Goal: Information Seeking & Learning: Learn about a topic

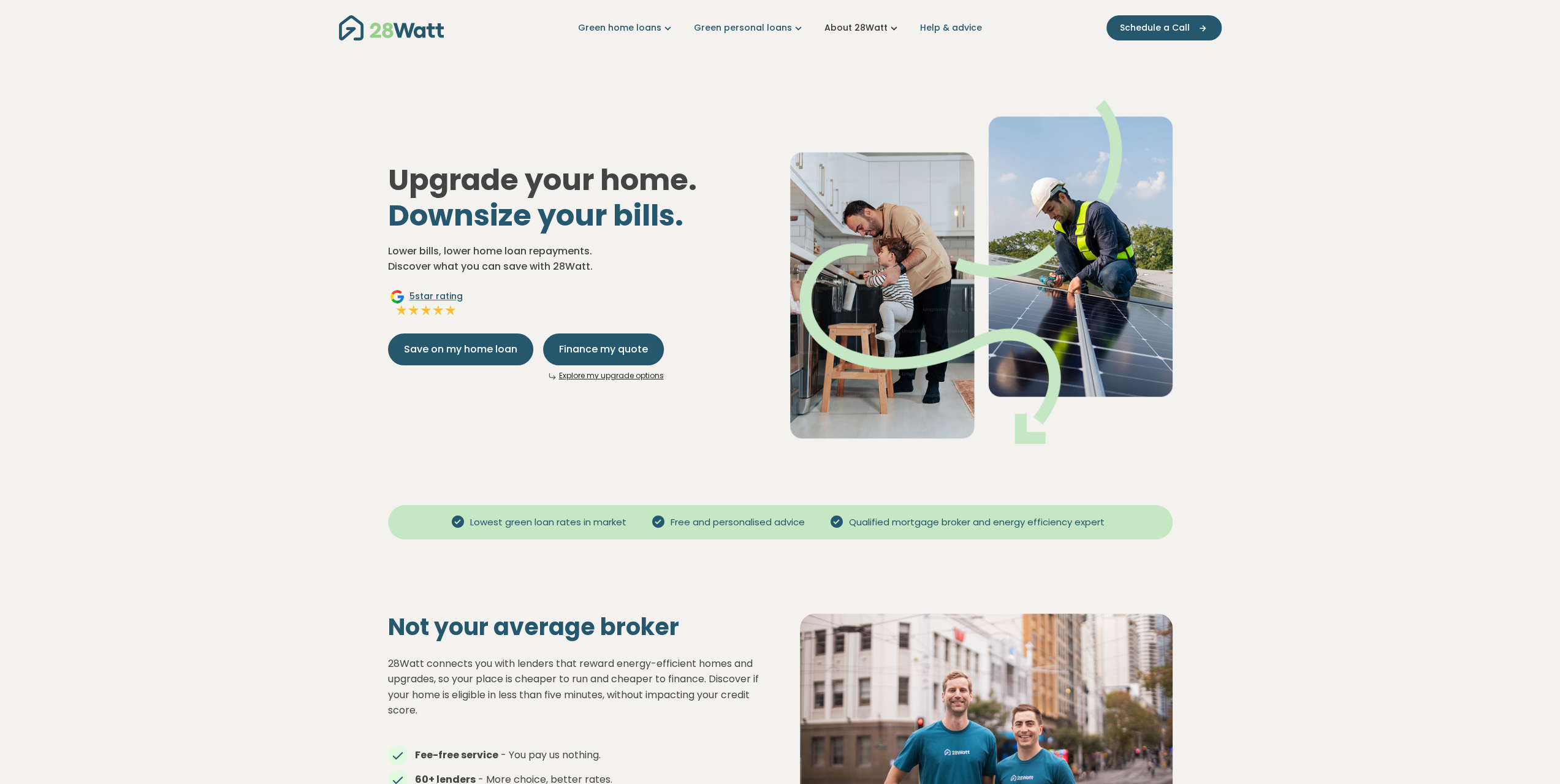
click at [868, 30] on link "About 28Watt" at bounding box center [862, 28] width 76 height 13
click at [607, 360] on button "Finance my quote" at bounding box center [604, 349] width 120 height 32
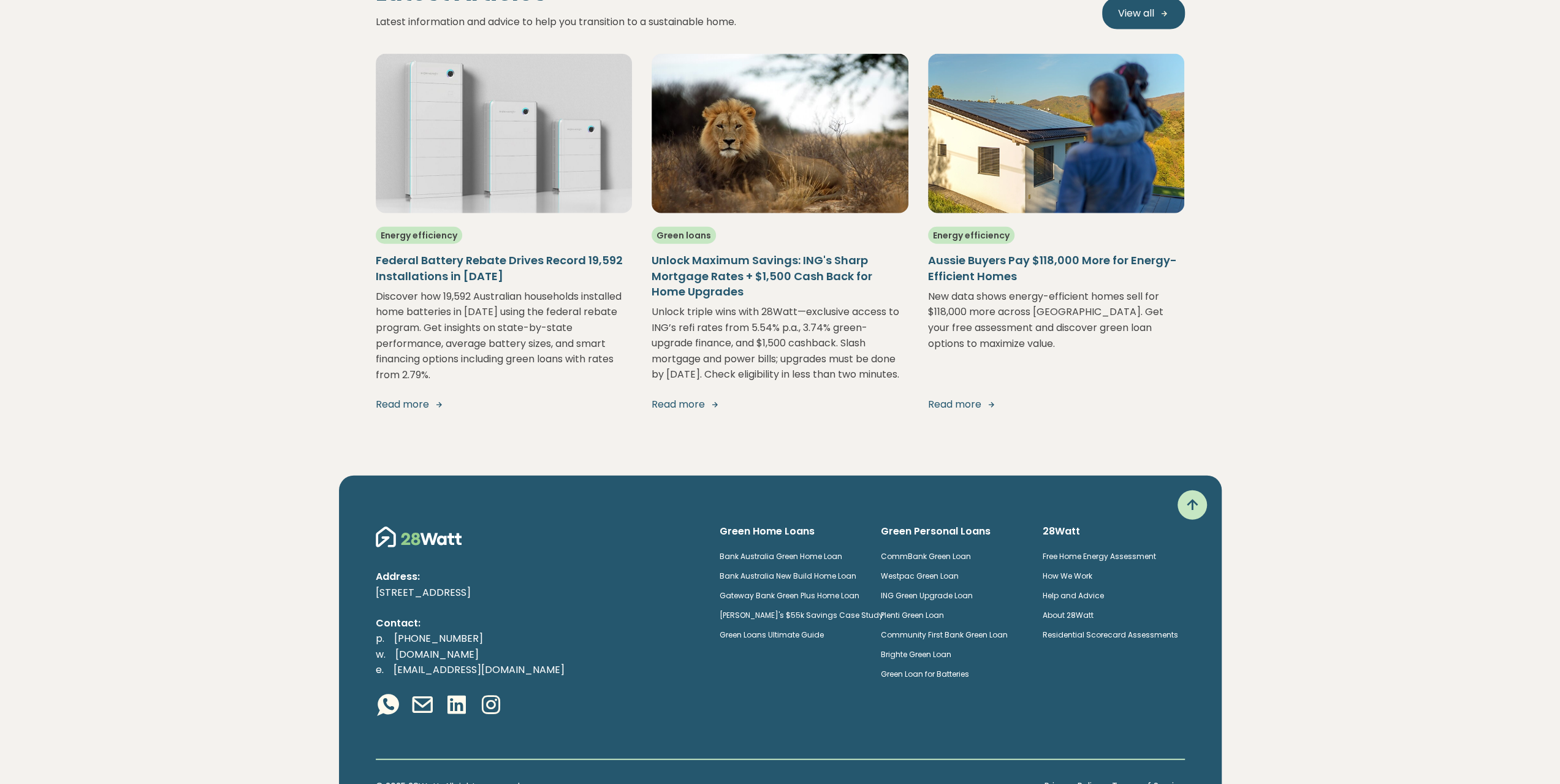
scroll to position [2819, 0]
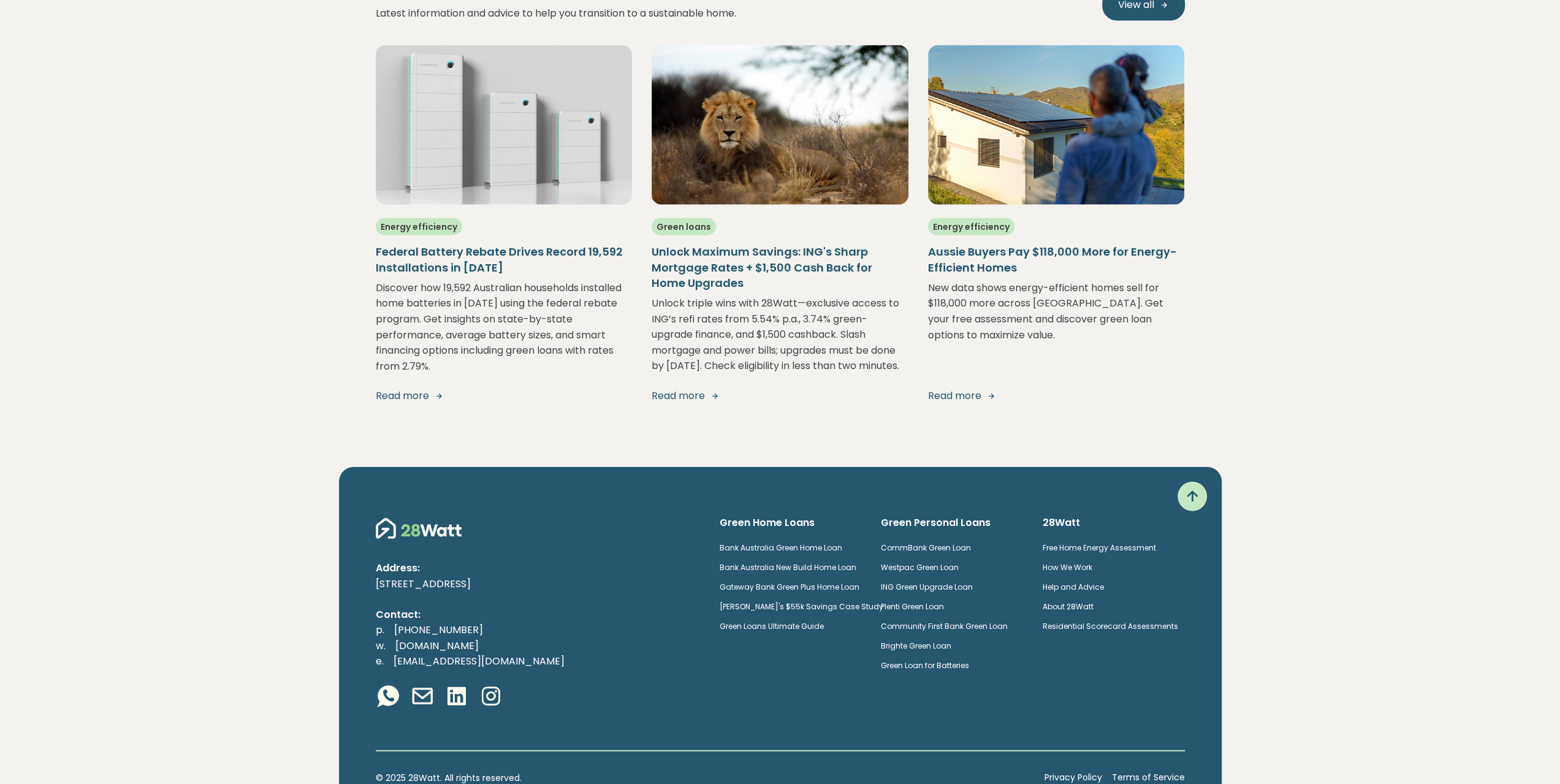
click at [461, 148] on img at bounding box center [504, 125] width 257 height 159
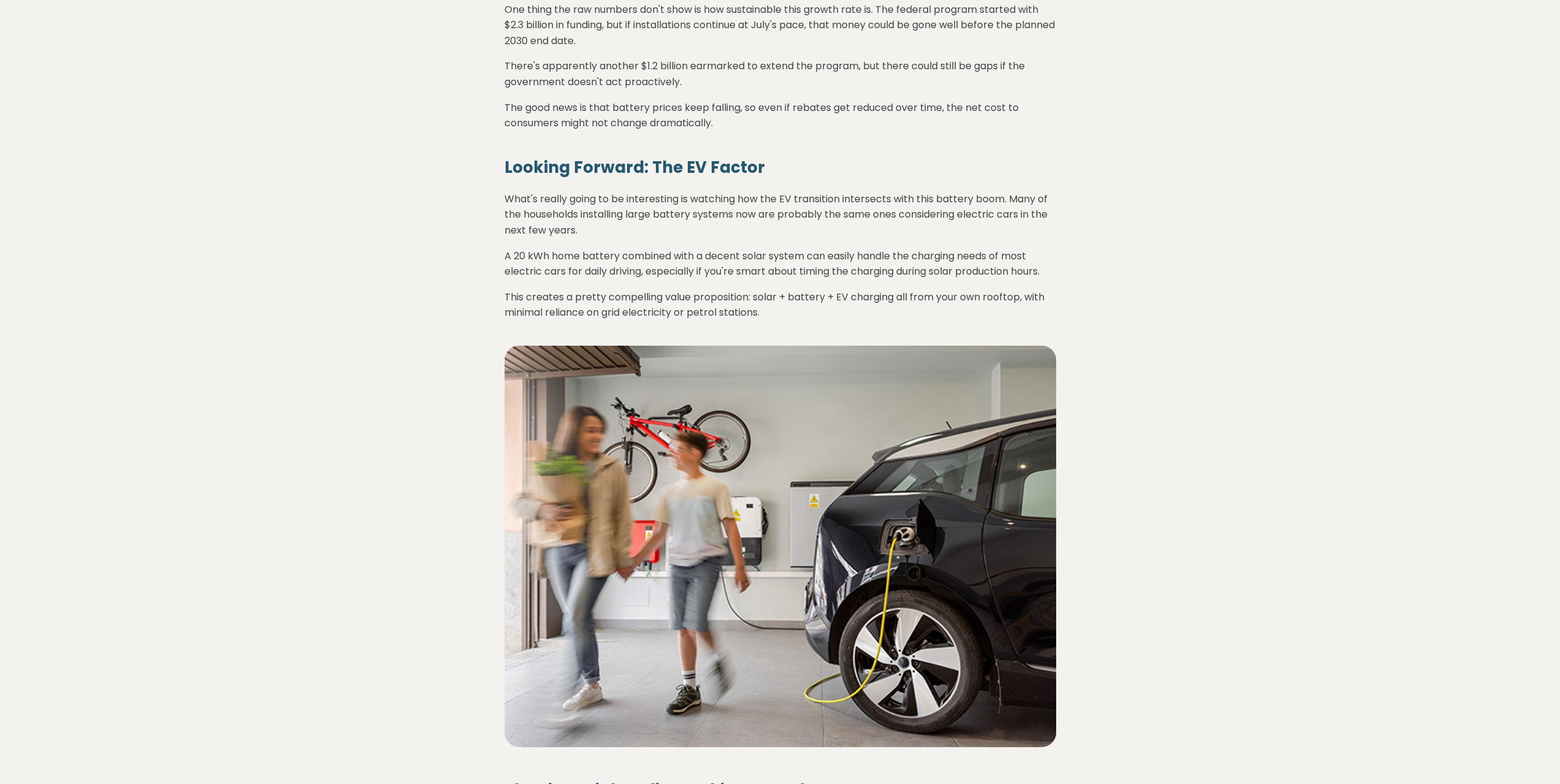
scroll to position [3371, 0]
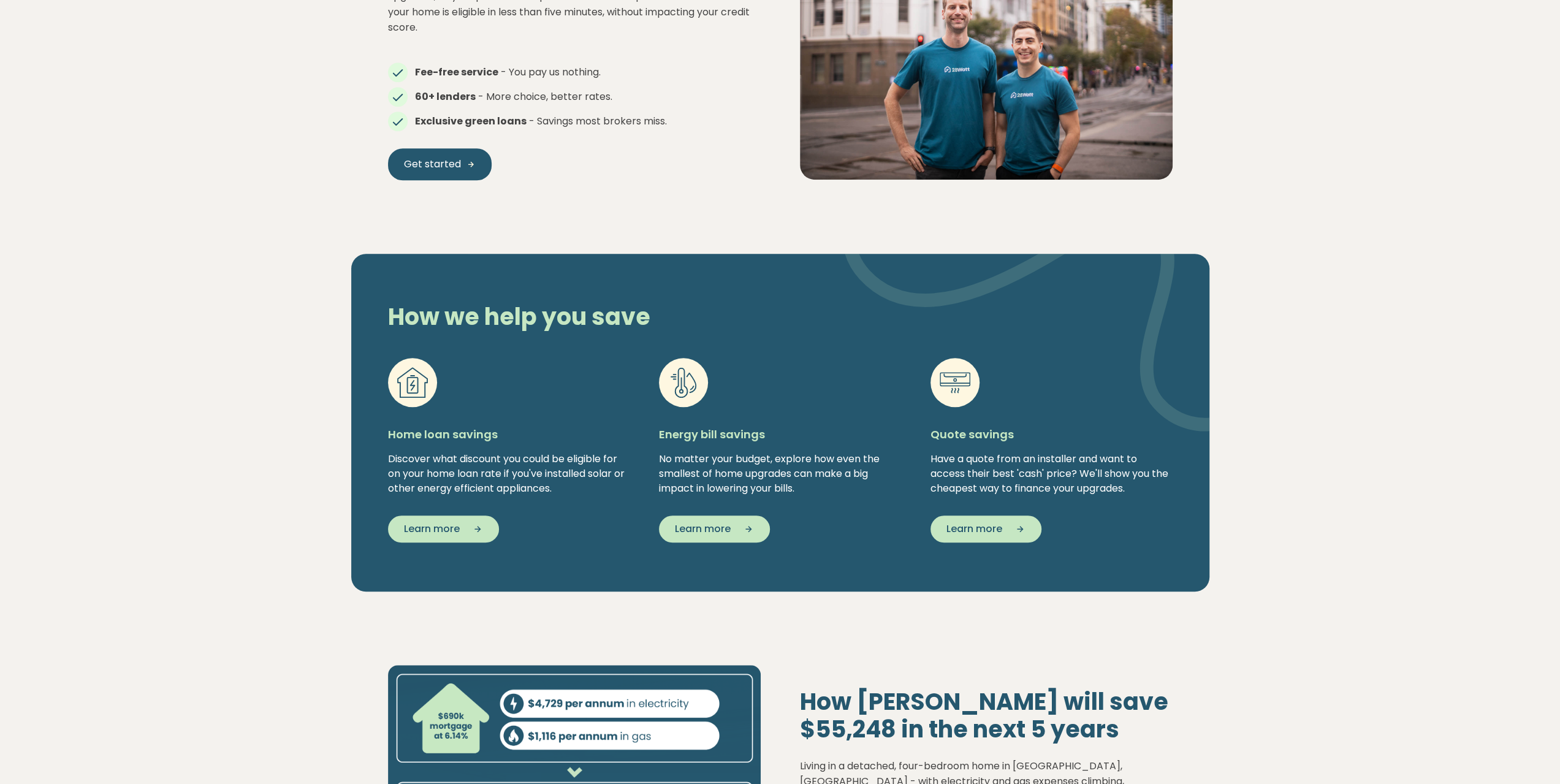
scroll to position [408, 0]
